Goal: Find specific page/section: Find specific page/section

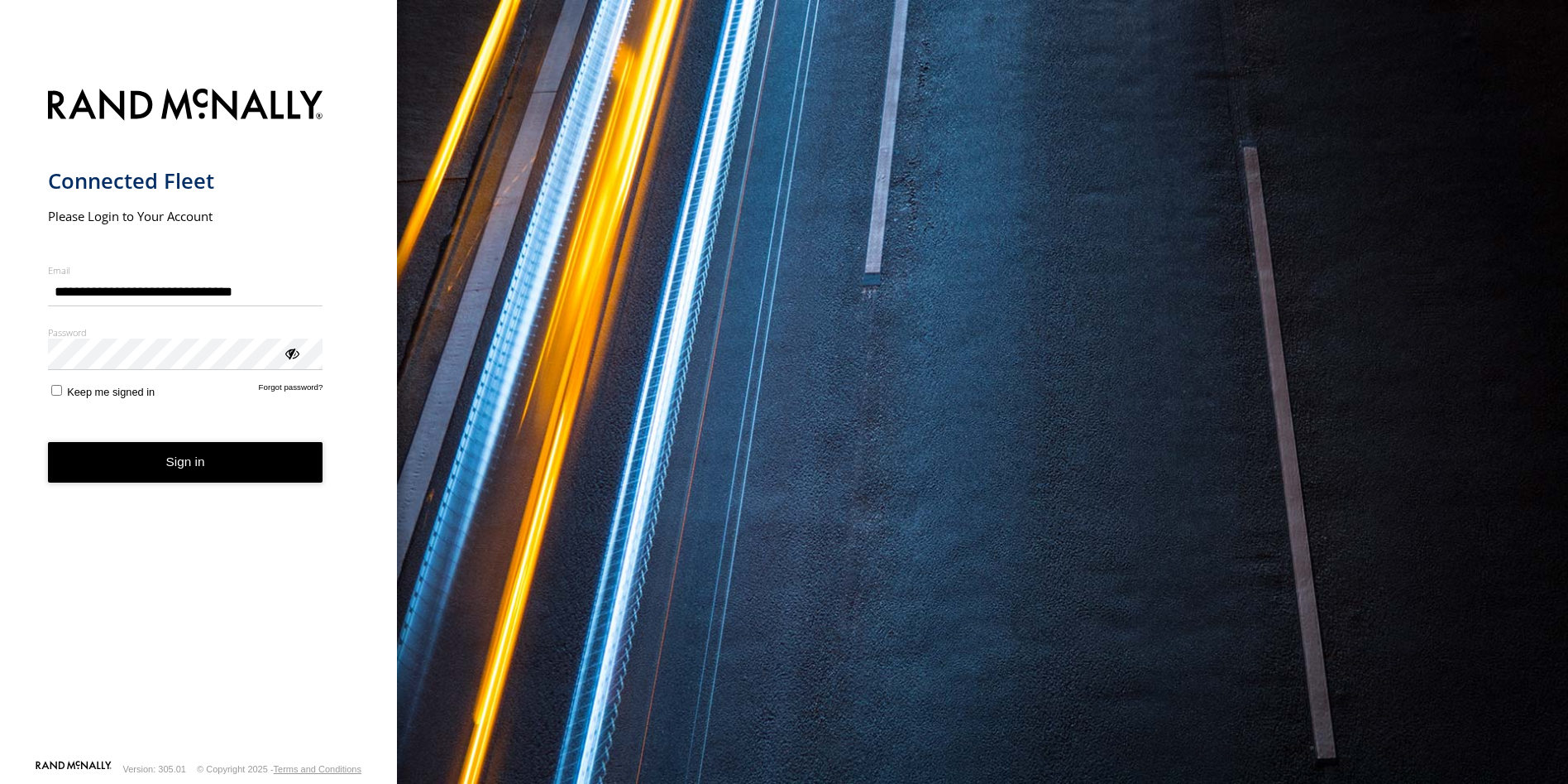
click at [182, 460] on button "Sign in" at bounding box center [186, 462] width 276 height 40
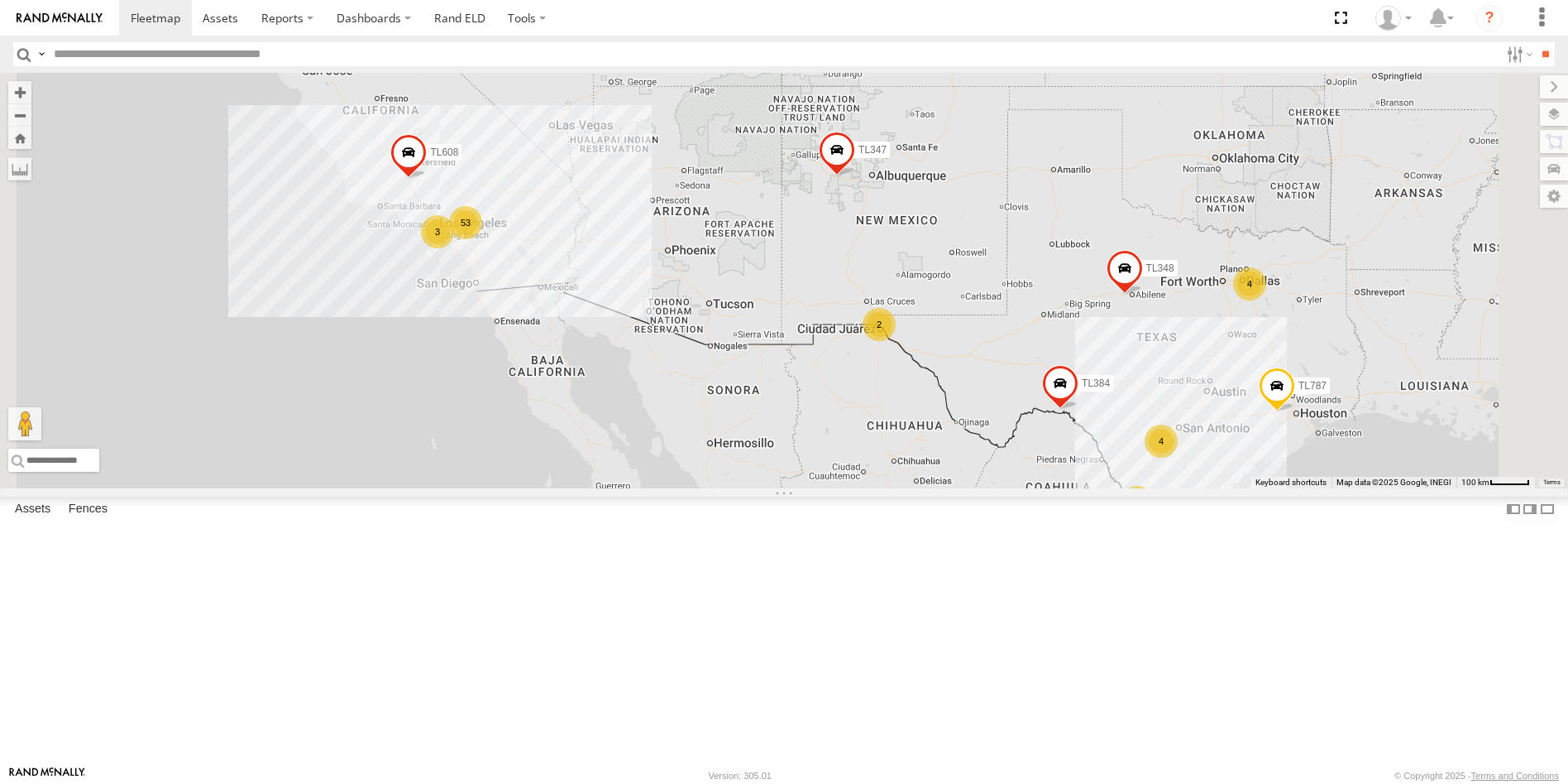
click at [102, 58] on input "text" at bounding box center [773, 54] width 1452 height 24
type input "***"
click at [1536, 42] on input "**" at bounding box center [1546, 54] width 19 height 24
